Goal: Task Accomplishment & Management: Use online tool/utility

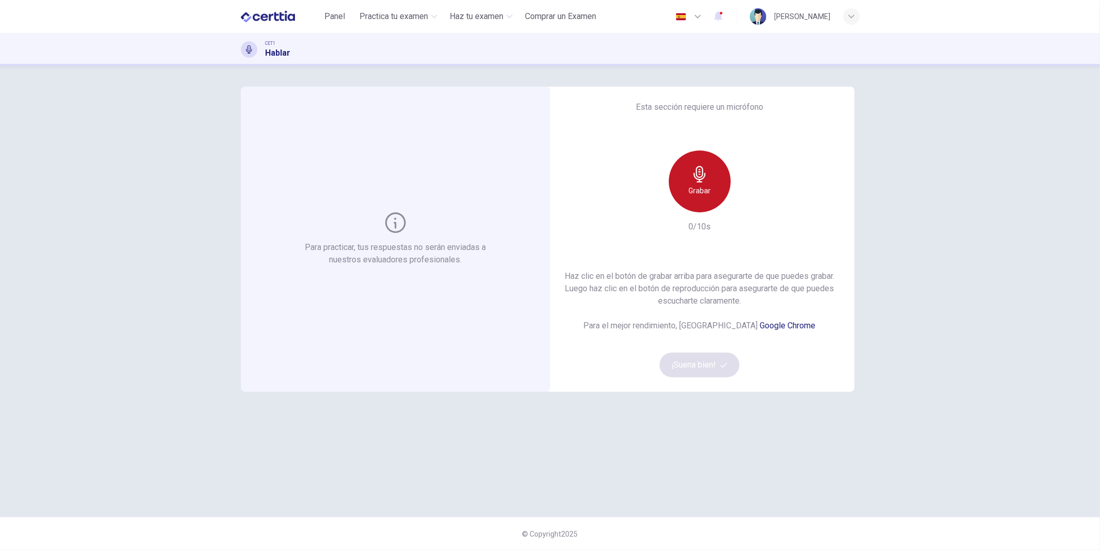
click at [707, 187] on h6 "Grabar" at bounding box center [699, 191] width 22 height 12
click at [689, 185] on h6 "Detener" at bounding box center [699, 191] width 26 height 12
click at [748, 200] on icon "button" at bounding box center [747, 204] width 10 height 10
click at [707, 192] on h6 "Grabar" at bounding box center [699, 191] width 22 height 12
click at [756, 203] on div "Esta sección requiere un micrófono Grabar 10/10s Haz clic en el botón de grabar…" at bounding box center [699, 239] width 309 height 305
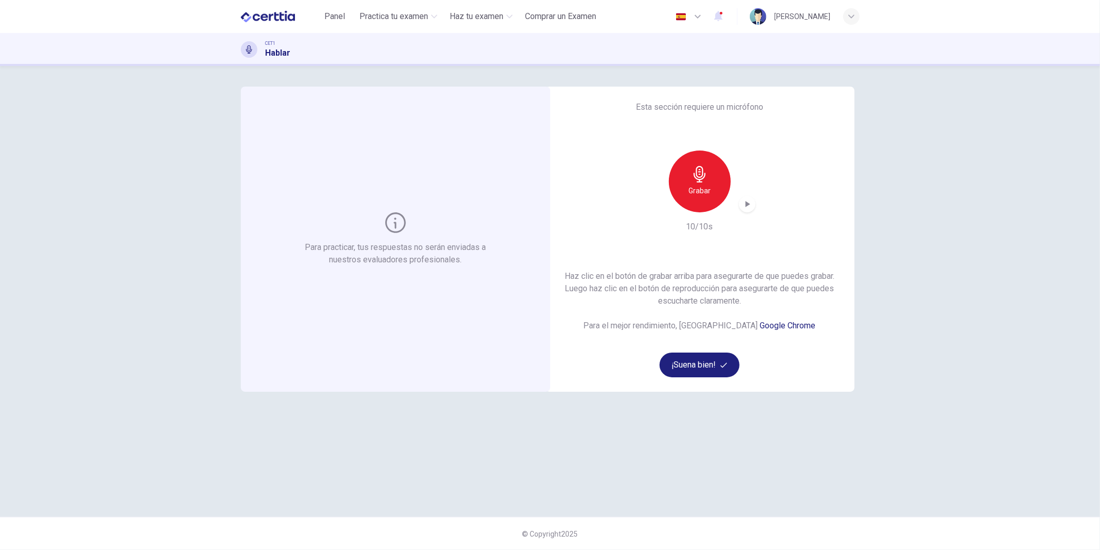
click at [752, 204] on div "button" at bounding box center [747, 204] width 17 height 17
click at [704, 187] on h6 "Grabar" at bounding box center [699, 191] width 22 height 12
click at [742, 210] on div "button" at bounding box center [747, 204] width 17 height 17
click at [712, 183] on div "Grabar" at bounding box center [700, 182] width 62 height 62
click at [704, 194] on h6 "Grabar" at bounding box center [699, 191] width 22 height 12
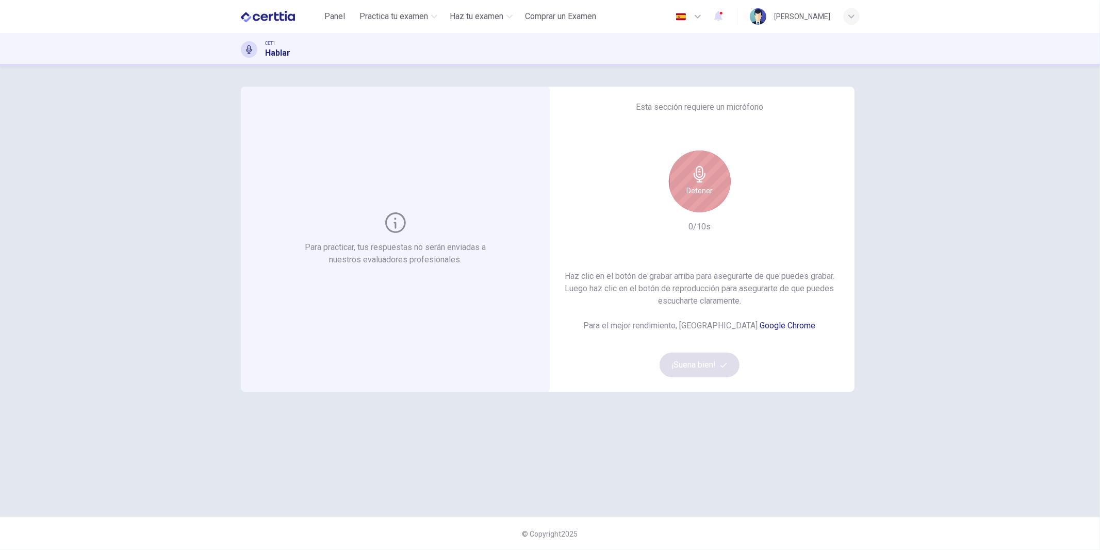
click at [703, 195] on h6 "Detener" at bounding box center [699, 191] width 26 height 12
click at [703, 195] on h6 "Grabar" at bounding box center [699, 191] width 22 height 12
click at [745, 207] on icon "button" at bounding box center [747, 204] width 10 height 10
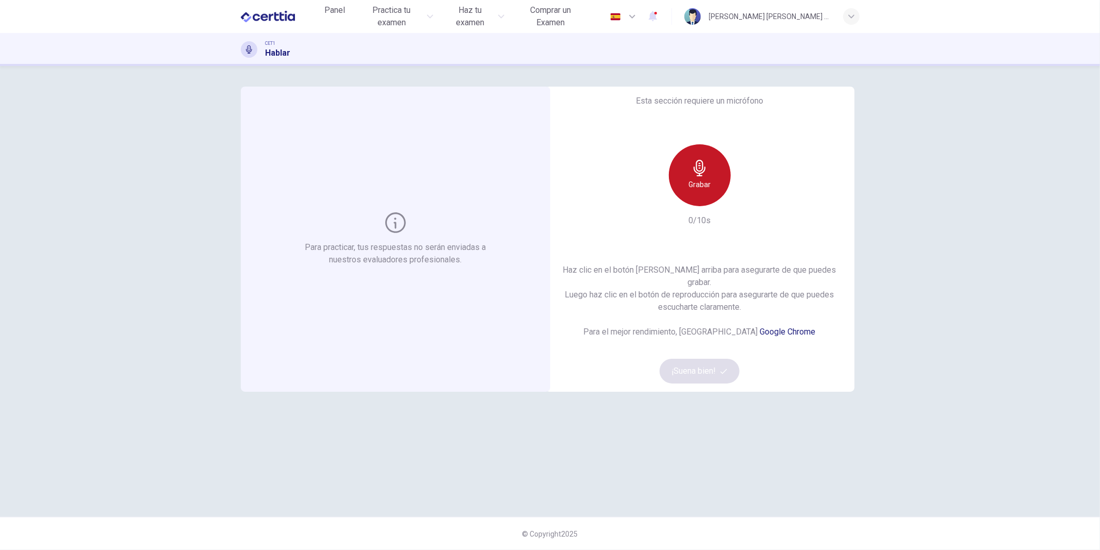
click at [712, 183] on div "Grabar" at bounding box center [700, 175] width 62 height 62
click at [757, 199] on div "Esta sección requiere un micrófono Grabar 10/10s Haz clic en el botón [PERSON_N…" at bounding box center [699, 239] width 309 height 305
click at [753, 202] on div "button" at bounding box center [747, 198] width 17 height 17
click at [702, 191] on h6 "Grabar" at bounding box center [699, 184] width 22 height 12
click at [748, 201] on icon "button" at bounding box center [747, 198] width 5 height 6
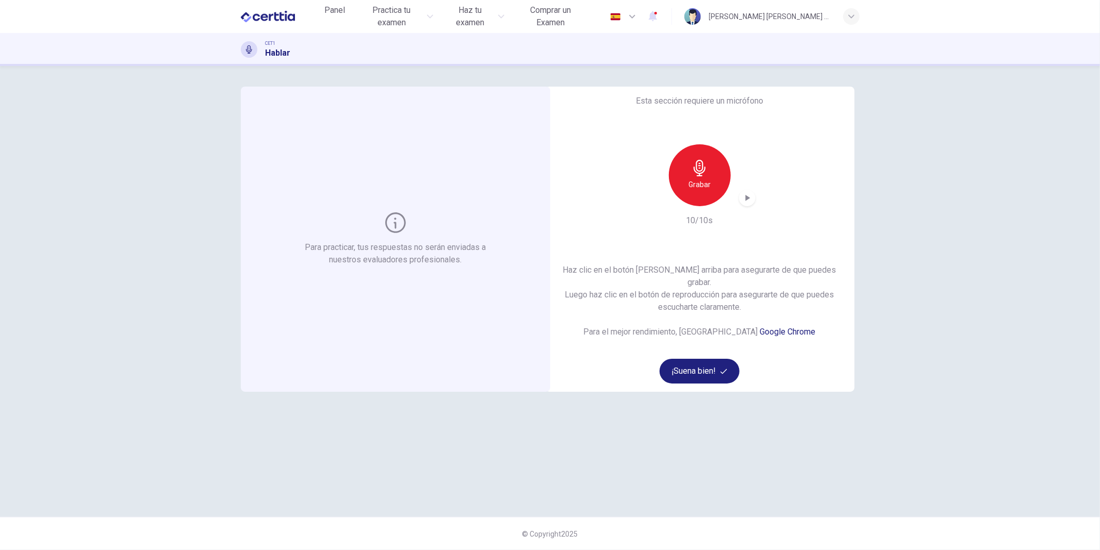
click at [702, 185] on h6 "Grabar" at bounding box center [699, 184] width 22 height 12
click at [749, 202] on icon "button" at bounding box center [747, 198] width 10 height 10
click at [713, 367] on button "¡Suena bien!" at bounding box center [700, 371] width 80 height 25
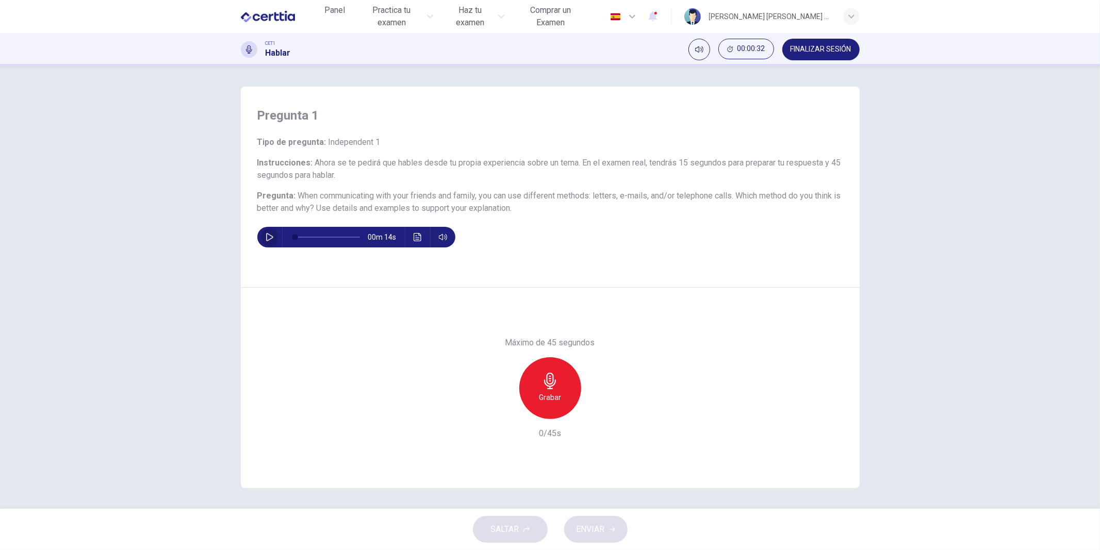
click at [275, 237] on button "button" at bounding box center [269, 237] width 17 height 21
drag, startPoint x: 551, startPoint y: 386, endPoint x: 730, endPoint y: 386, distance: 179.0
click at [551, 386] on icon "button" at bounding box center [550, 381] width 12 height 17
type input "*"
click at [565, 380] on div "Detener" at bounding box center [550, 388] width 62 height 62
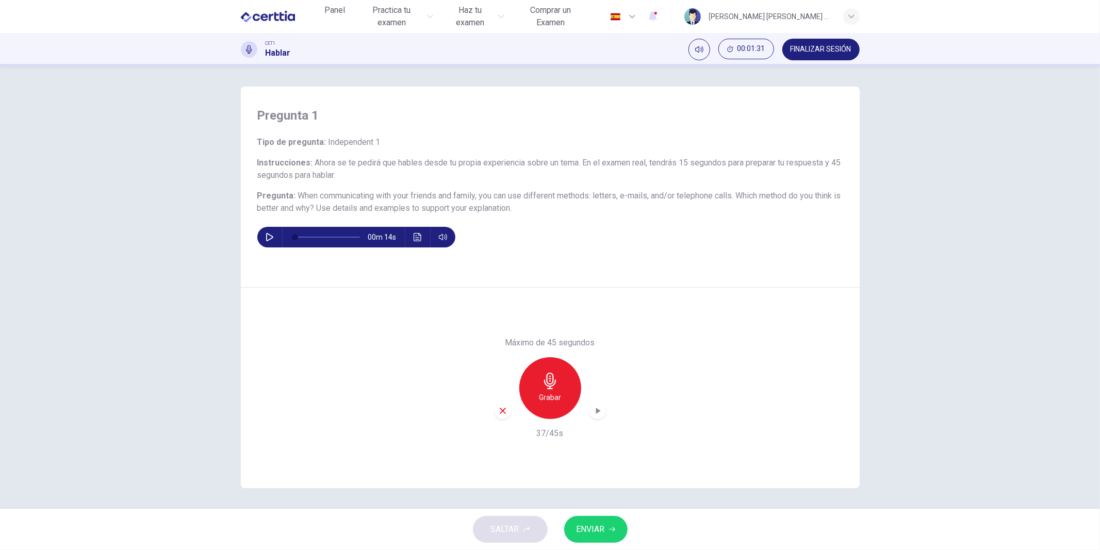
click at [610, 530] on icon "button" at bounding box center [612, 530] width 6 height 6
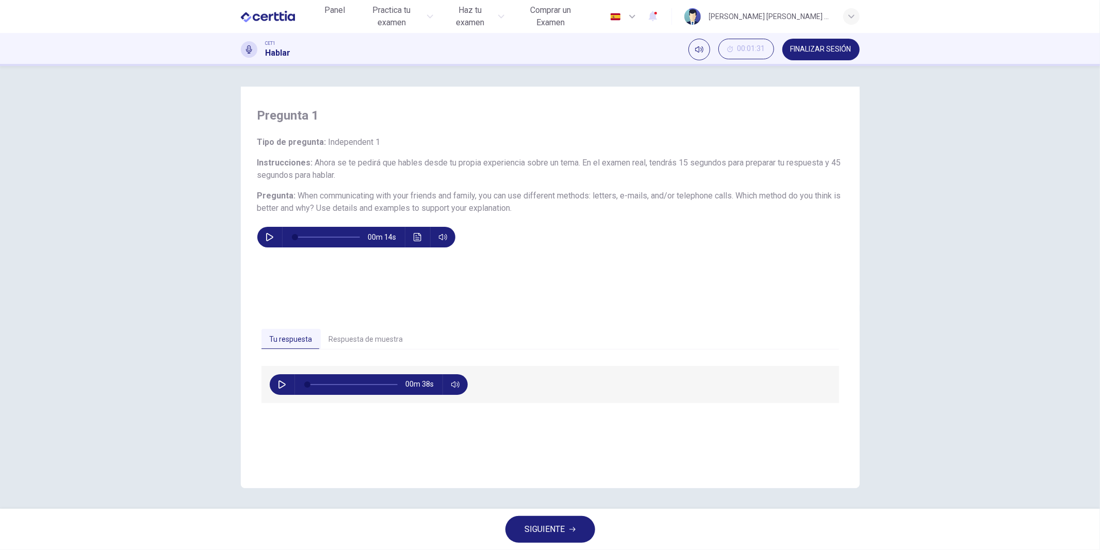
click at [276, 385] on button "button" at bounding box center [282, 384] width 17 height 21
click at [654, 316] on div "Tu respuesta Respuesta de muestra 00m 02s 00m 45s" at bounding box center [550, 398] width 619 height 181
type input "*"
click at [332, 17] on span "Panel" at bounding box center [334, 10] width 21 height 12
